Goal: Task Accomplishment & Management: Manage account settings

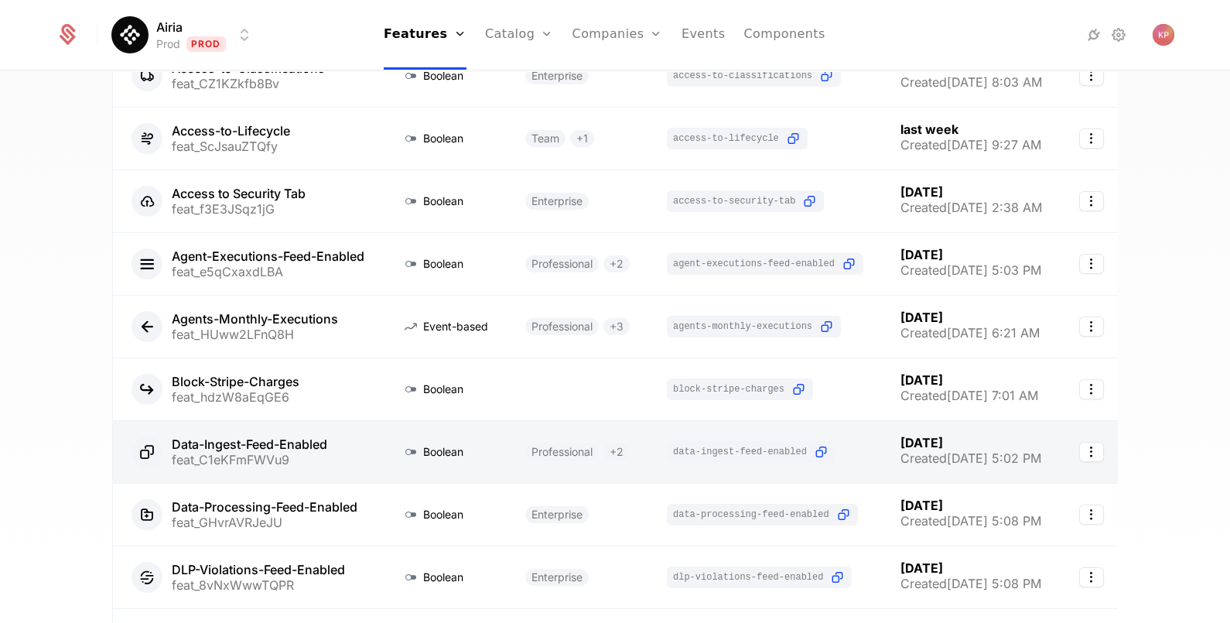
scroll to position [361, 0]
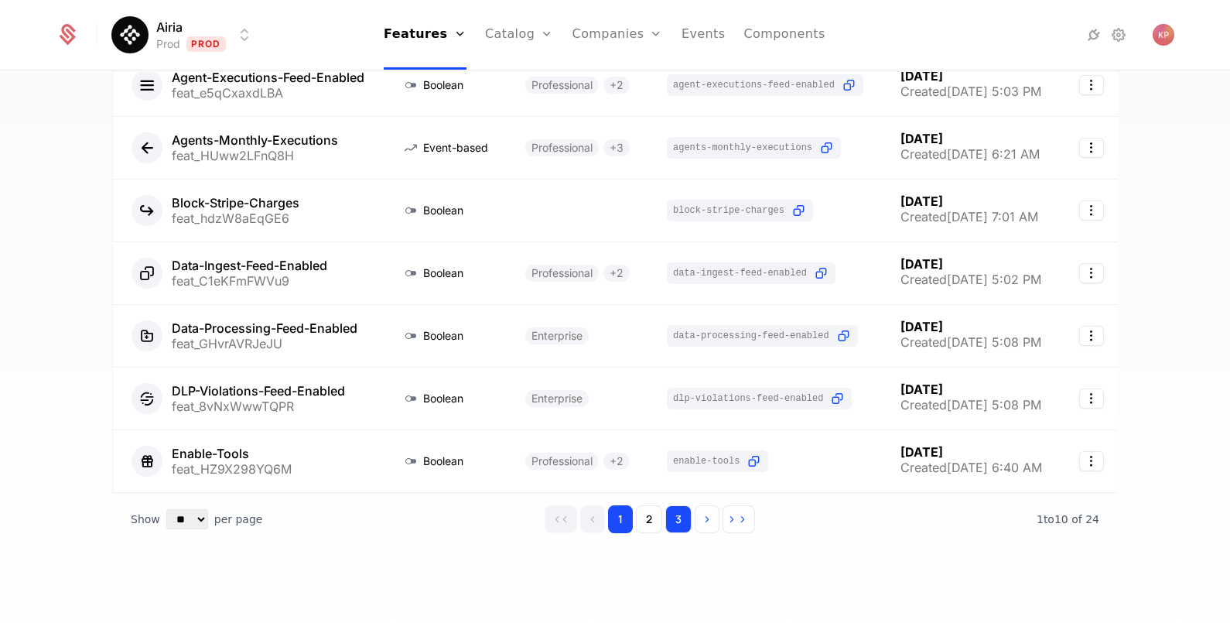
click at [666, 518] on button "3" at bounding box center [678, 519] width 26 height 28
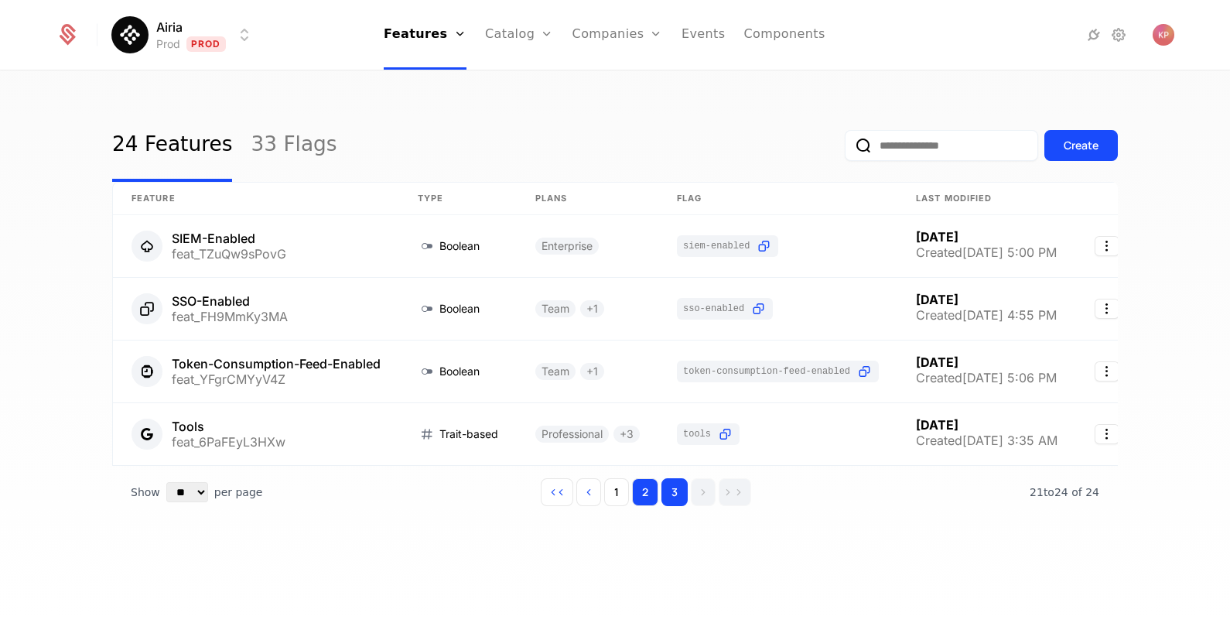
click at [642, 503] on button "2" at bounding box center [645, 492] width 26 height 28
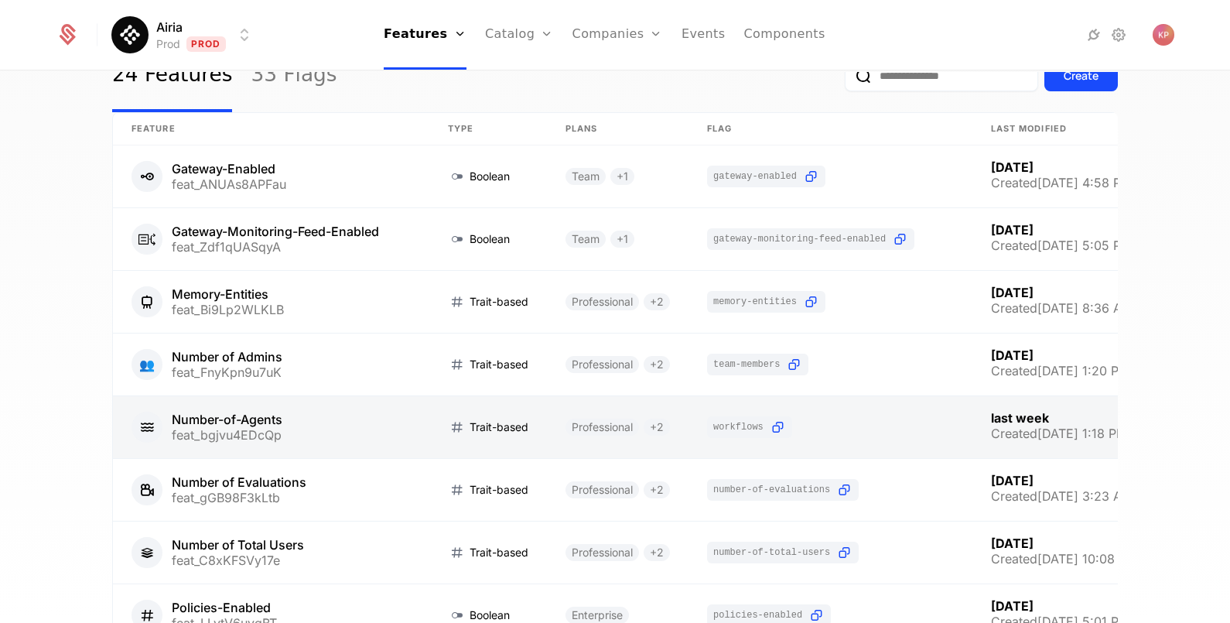
scroll to position [96, 0]
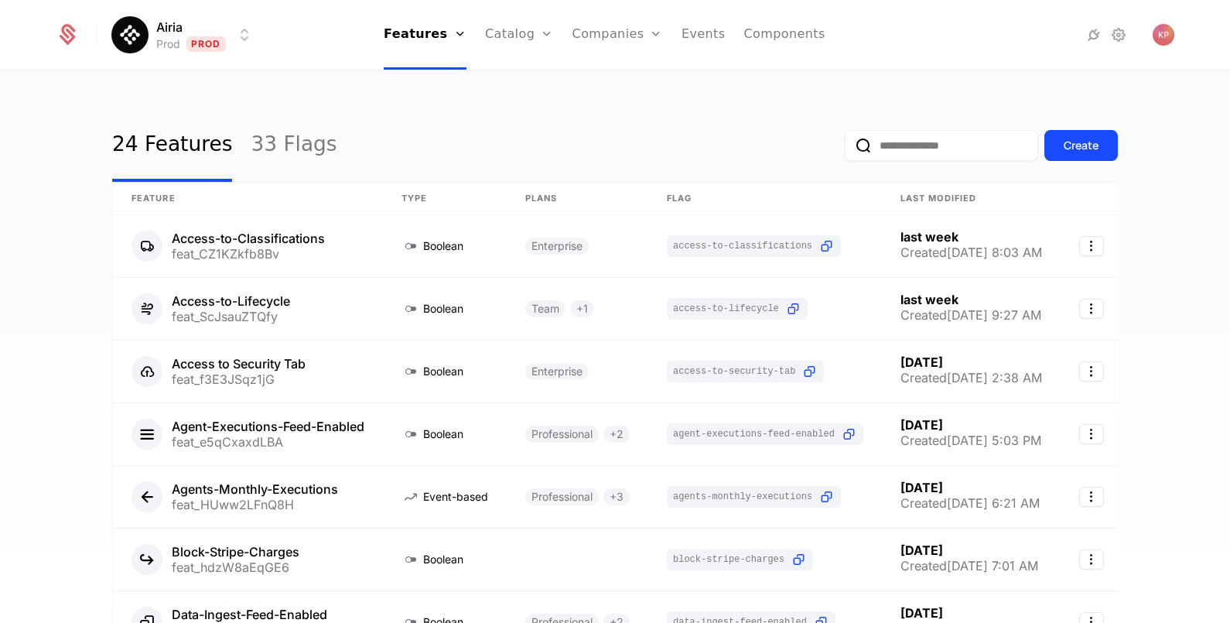
click at [892, 145] on input "email" at bounding box center [941, 145] width 193 height 31
click at [610, 88] on link "Companies" at bounding box center [626, 85] width 71 height 19
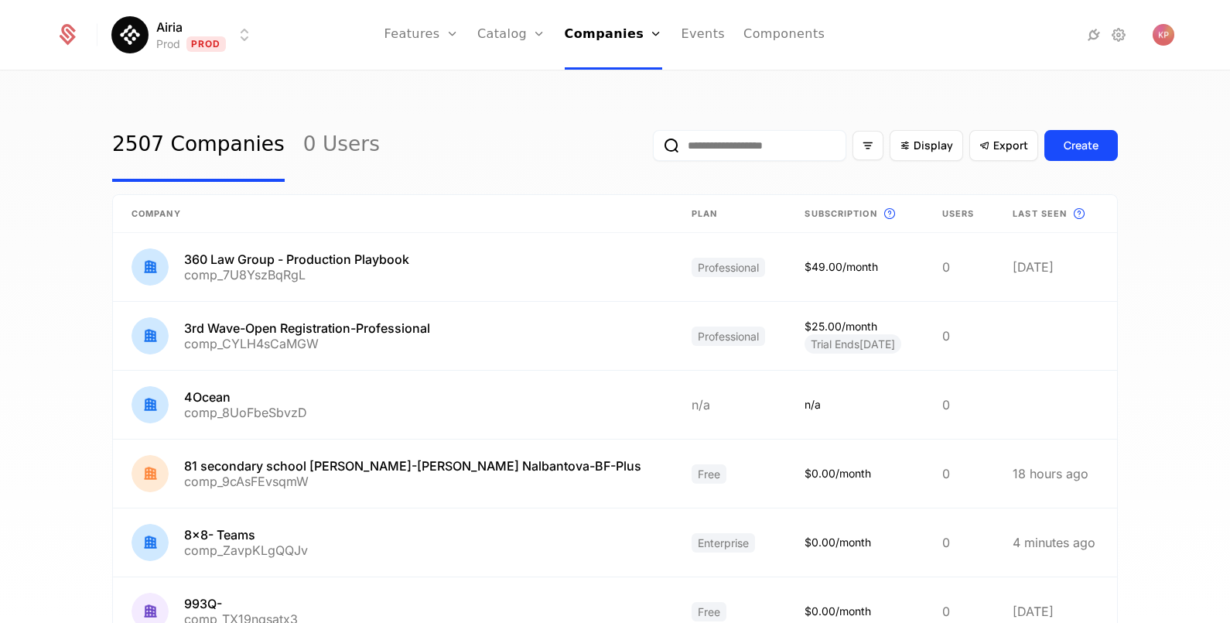
click at [743, 147] on input "email" at bounding box center [749, 145] width 193 height 31
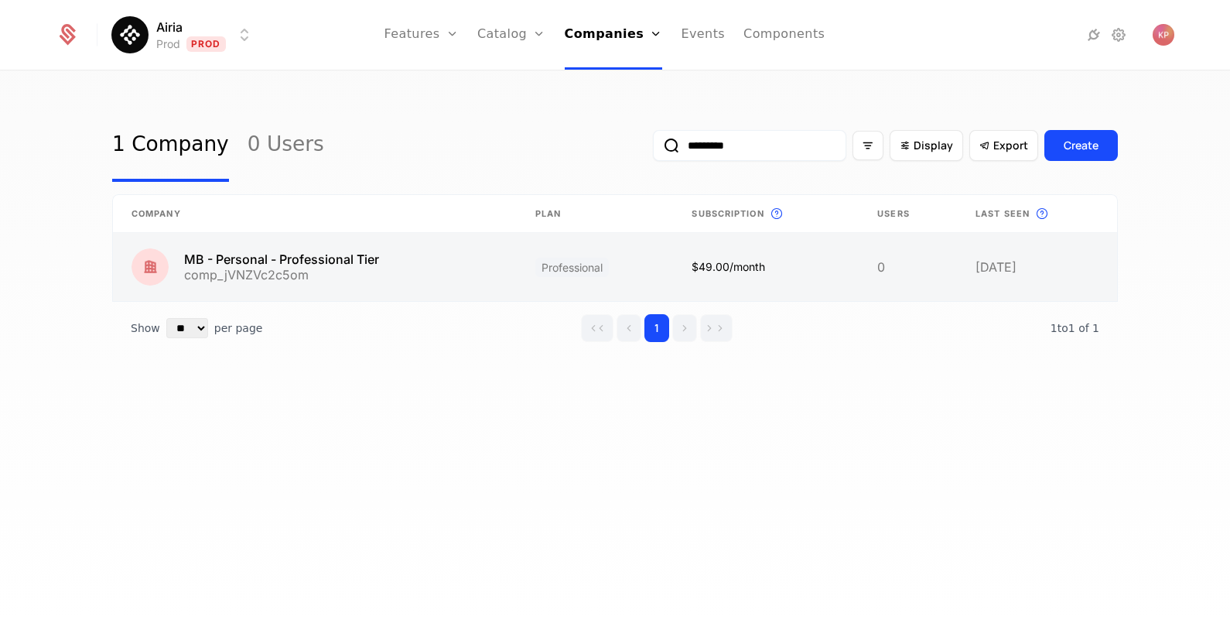
type input "*********"
click at [324, 268] on link at bounding box center [315, 267] width 404 height 68
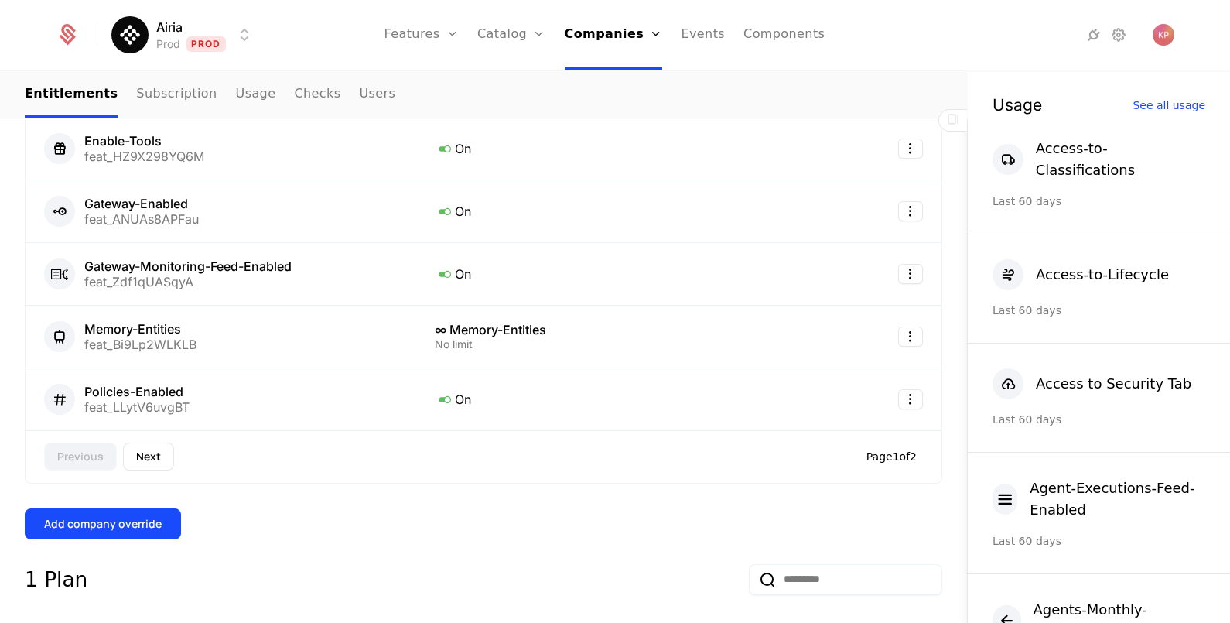
scroll to position [870, 0]
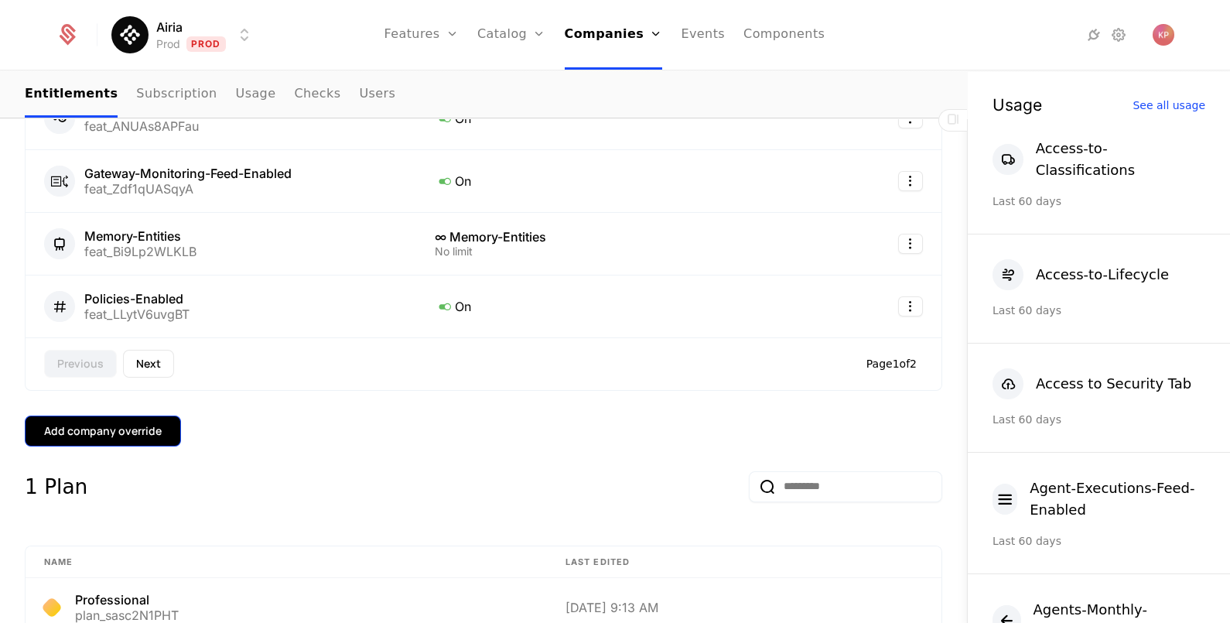
click at [124, 428] on div "Add company override" at bounding box center [103, 430] width 118 height 15
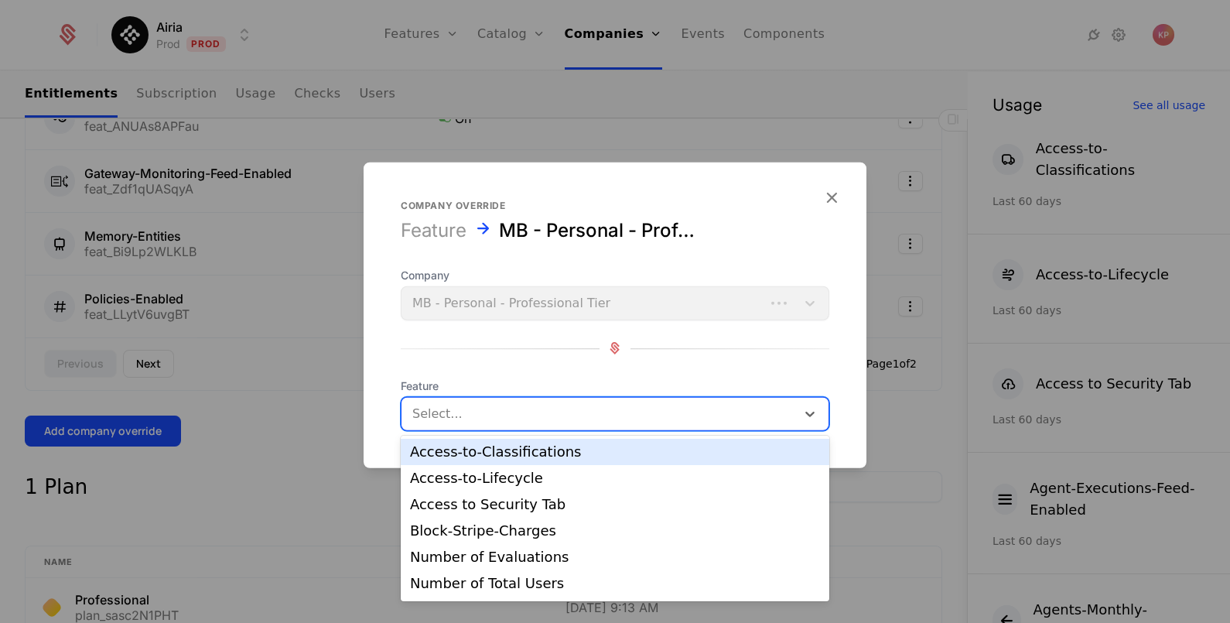
click at [490, 424] on div "Select..." at bounding box center [599, 413] width 395 height 28
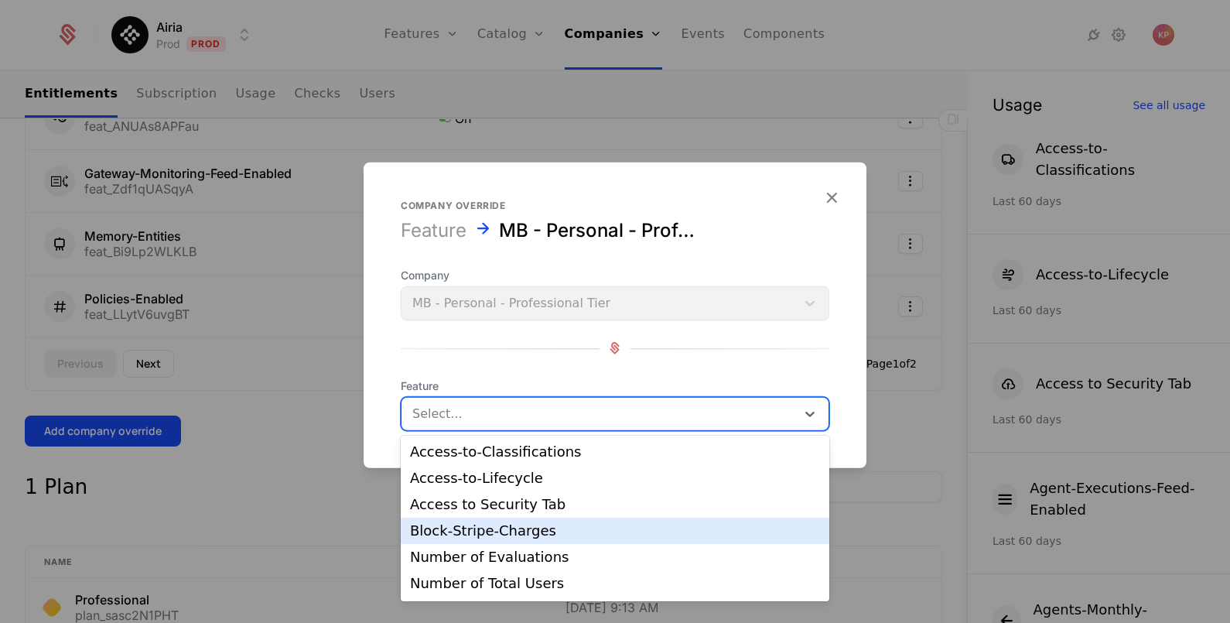
scroll to position [24, 0]
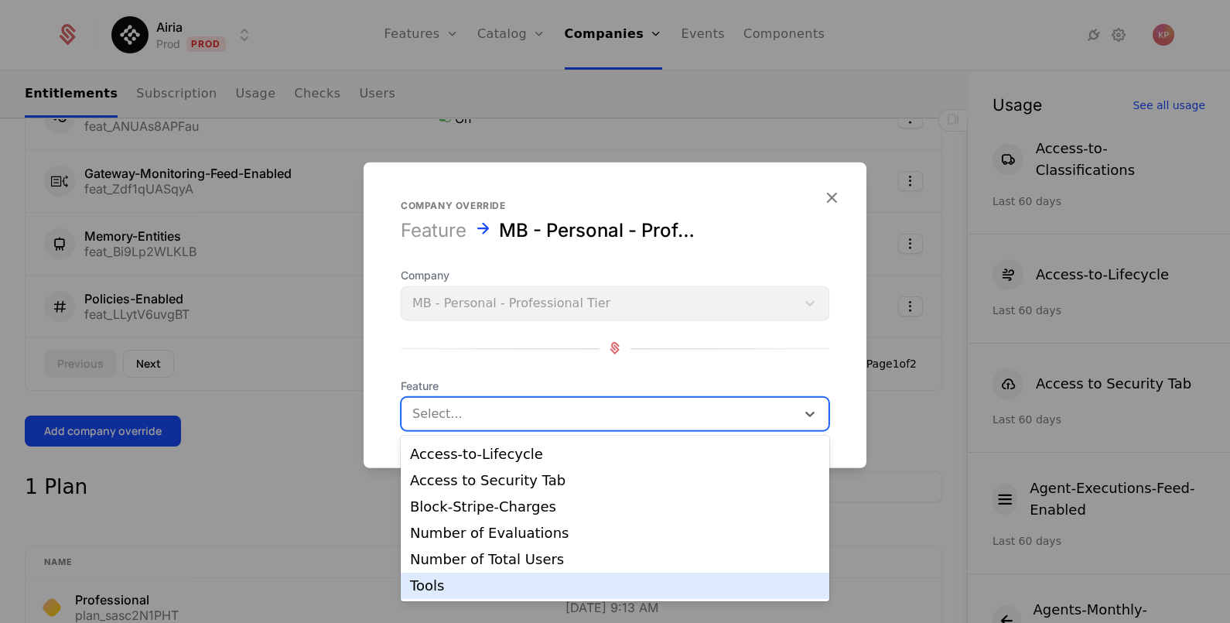
click at [500, 580] on div "Tools" at bounding box center [615, 586] width 410 height 14
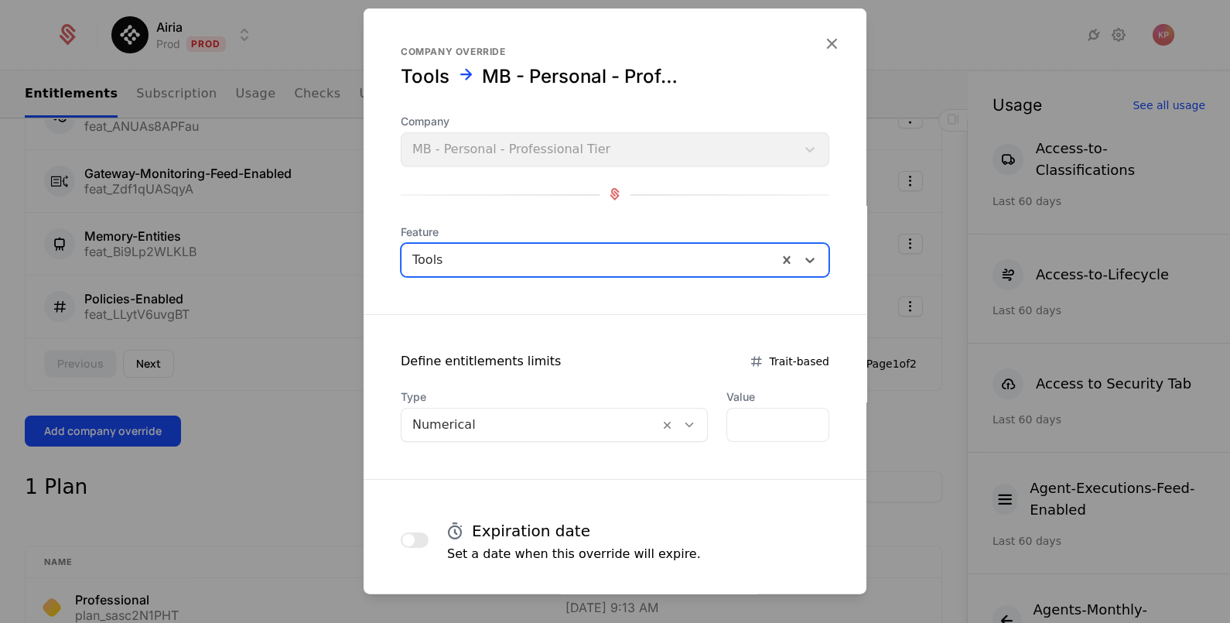
click at [634, 420] on div "Numerical" at bounding box center [531, 424] width 258 height 28
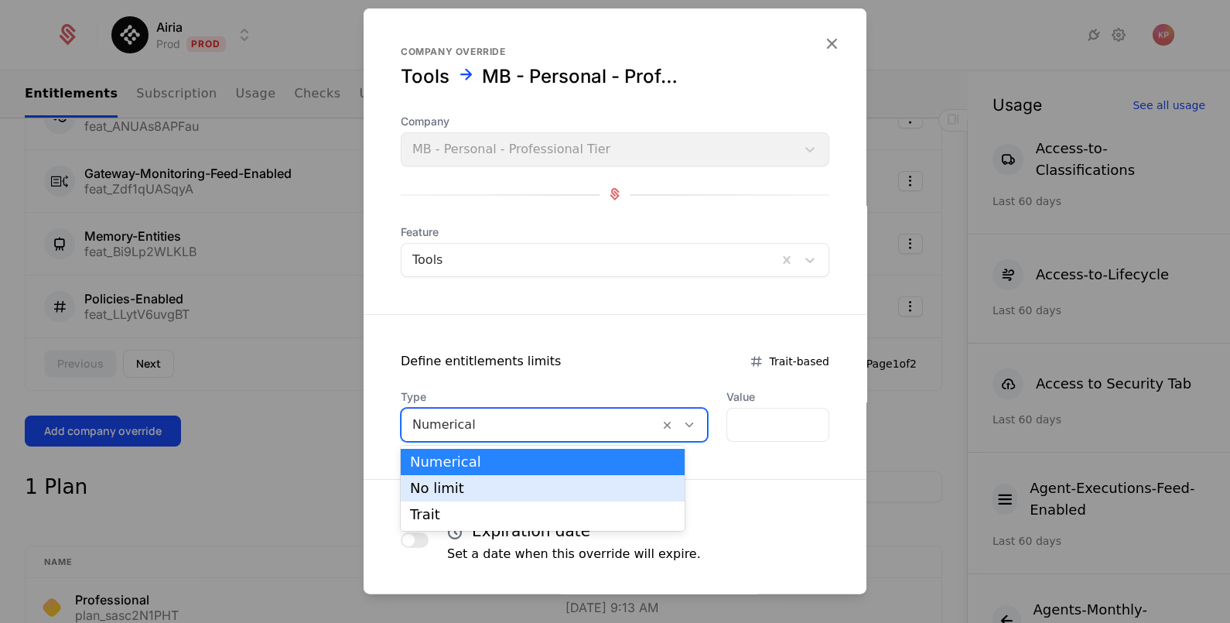
drag, startPoint x: 562, startPoint y: 480, endPoint x: 585, endPoint y: 453, distance: 35.8
click at [562, 479] on div "No limit" at bounding box center [543, 488] width 284 height 26
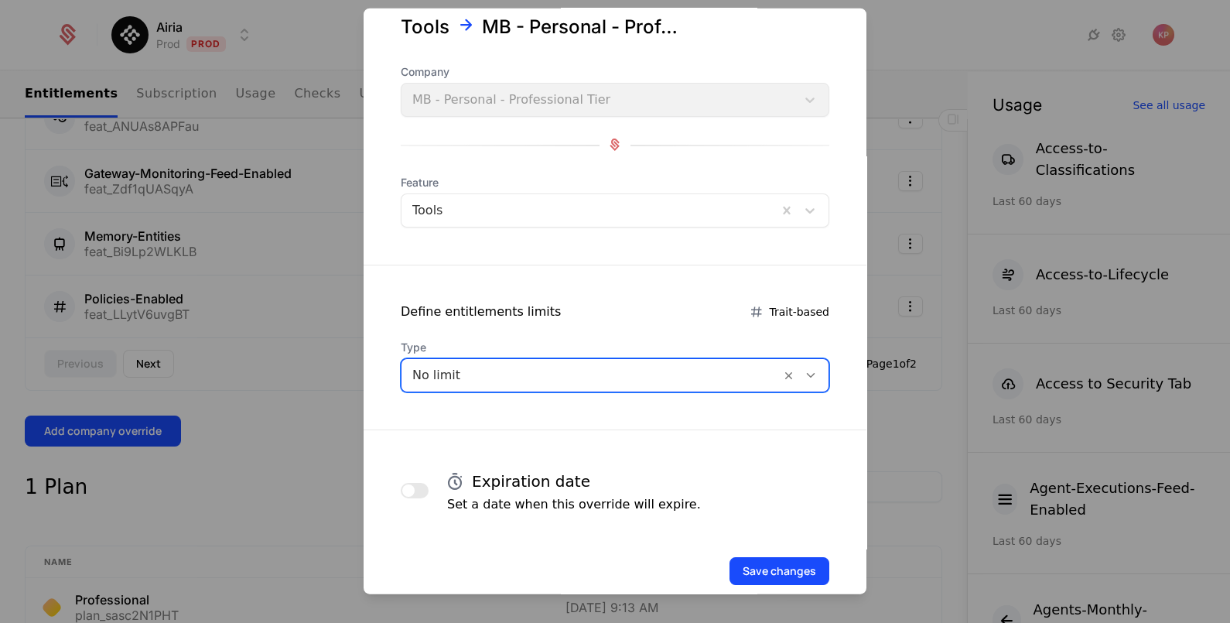
scroll to position [75, 0]
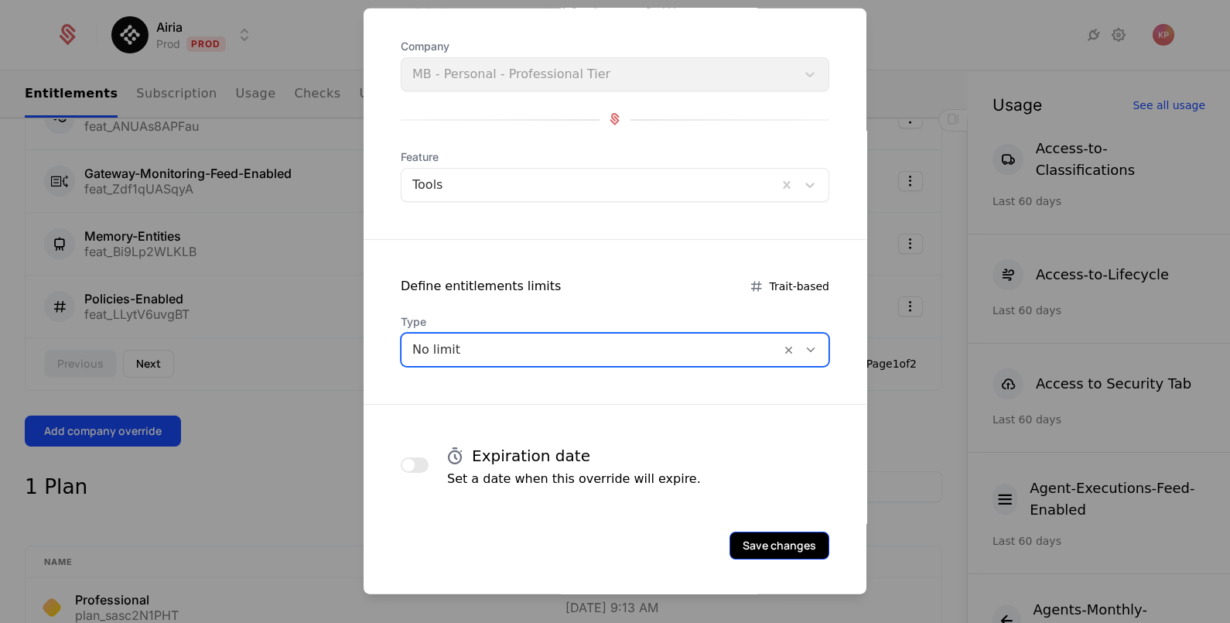
click at [753, 542] on button "Save changes" at bounding box center [780, 545] width 100 height 28
